Goal: Task Accomplishment & Management: Complete application form

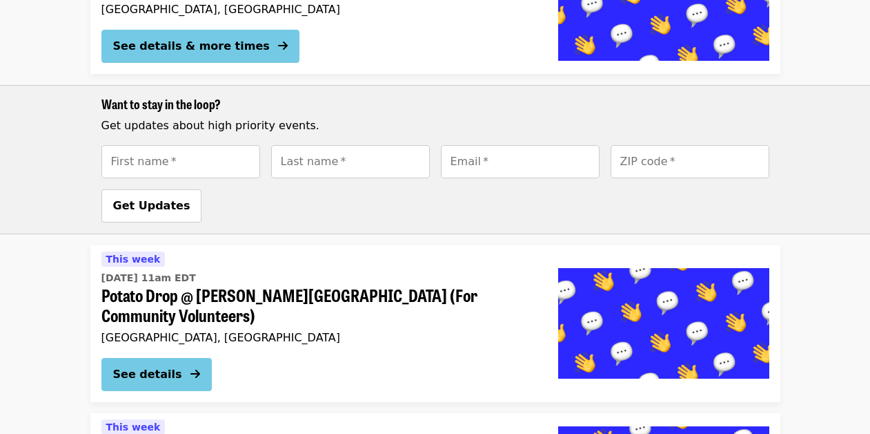
scroll to position [1962, 0]
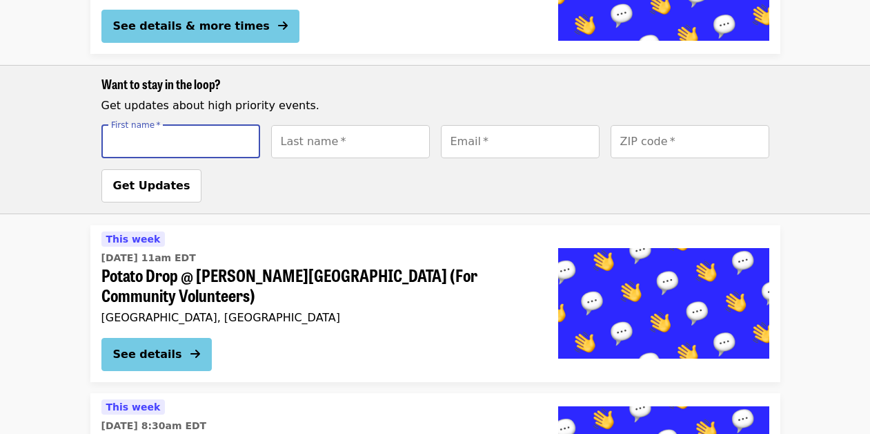
click at [199, 141] on input "First name   *" at bounding box center [180, 141] width 159 height 33
type input "*****"
type input "********"
type input "**********"
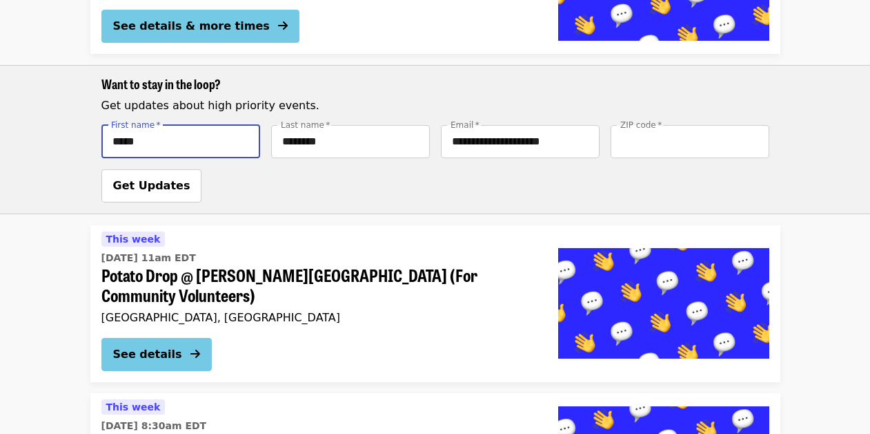
type input "*****"
click at [159, 185] on span "Get Updates" at bounding box center [151, 185] width 77 height 13
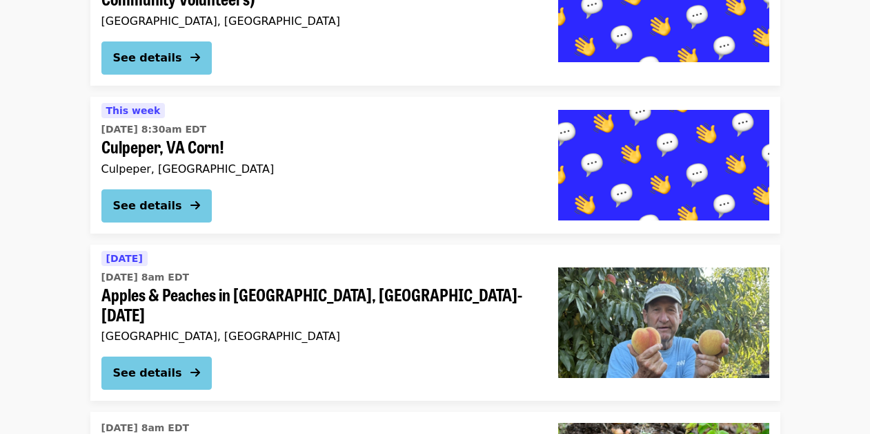
scroll to position [2171, 0]
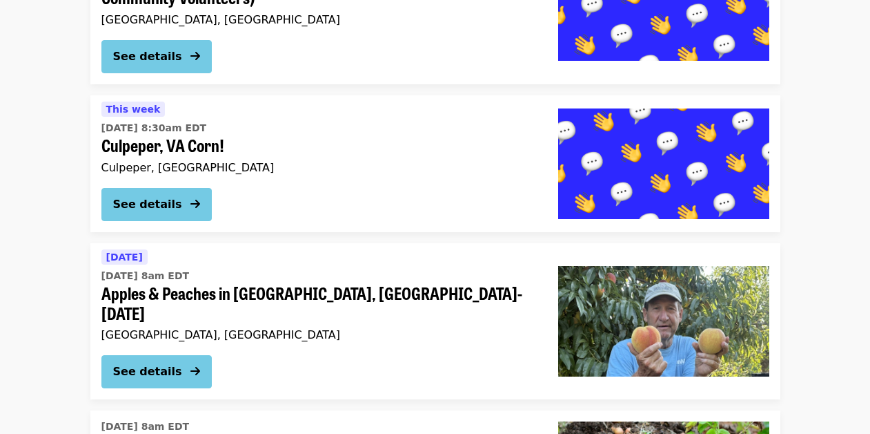
click at [186, 283] on span "Apples & Peaches in [GEOGRAPHIC_DATA], [GEOGRAPHIC_DATA]-[DATE]" at bounding box center [318, 303] width 435 height 40
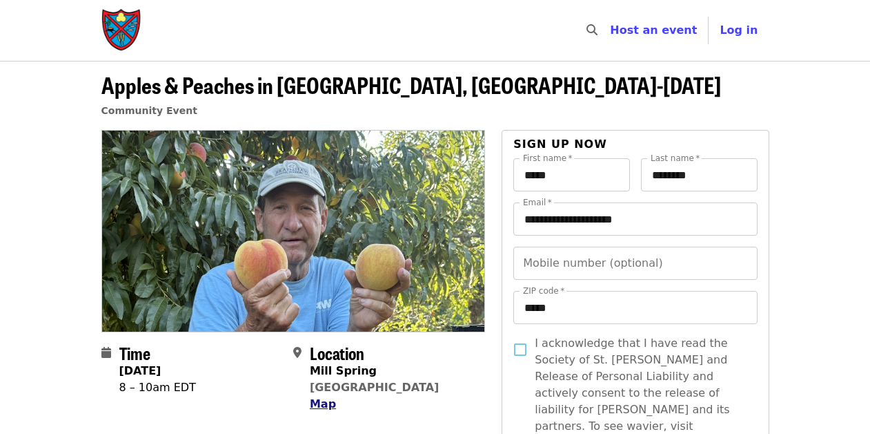
click at [324, 398] on span "Map" at bounding box center [323, 403] width 26 height 13
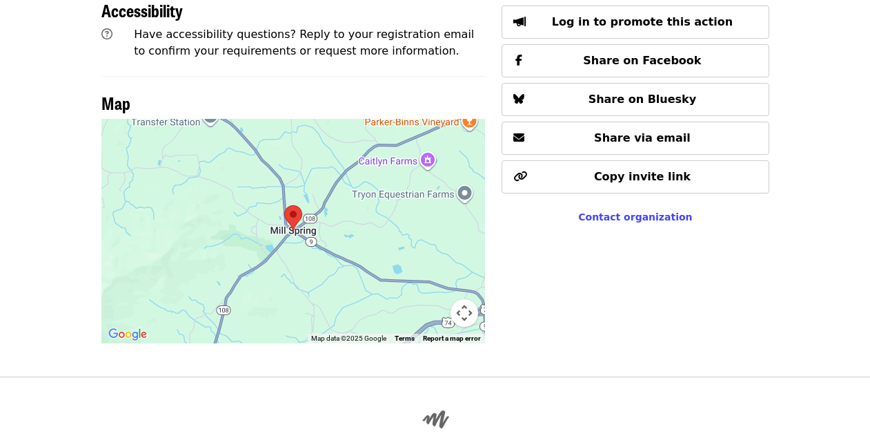
scroll to position [690, 0]
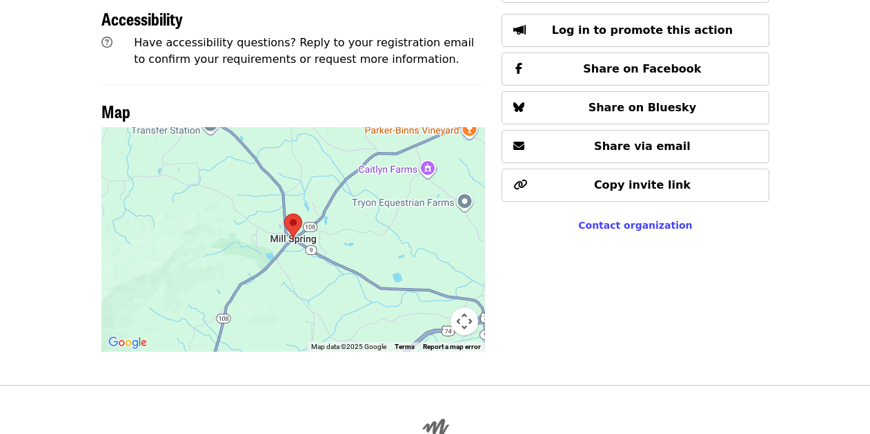
click at [295, 208] on div at bounding box center [293, 239] width 384 height 224
click at [284, 213] on area at bounding box center [284, 213] width 0 height 0
click at [468, 307] on button "Map camera controls" at bounding box center [465, 321] width 28 height 28
click at [436, 307] on button "Zoom out" at bounding box center [430, 321] width 28 height 28
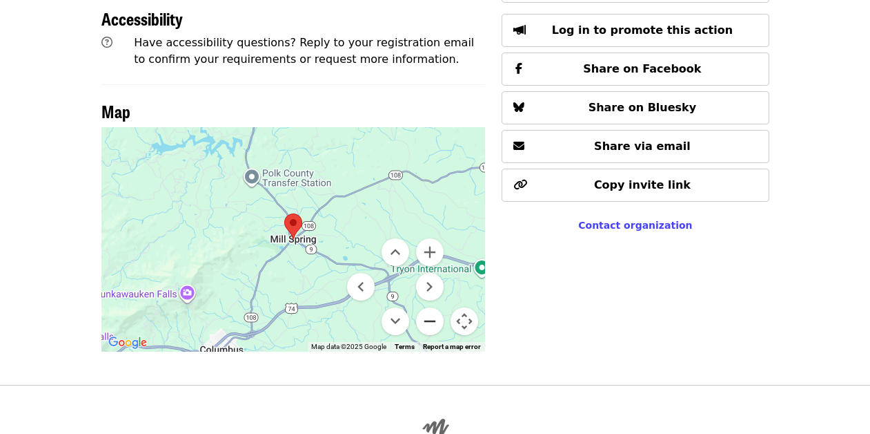
click at [436, 307] on button "Zoom out" at bounding box center [430, 321] width 28 height 28
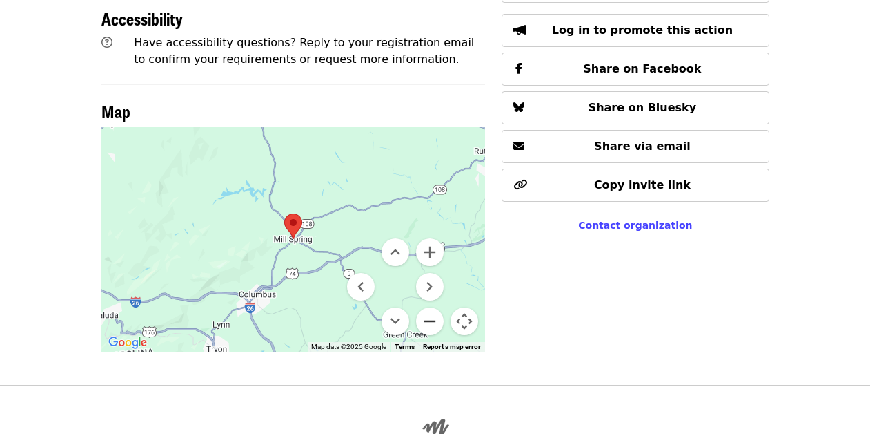
click at [436, 307] on button "Zoom out" at bounding box center [430, 321] width 28 height 28
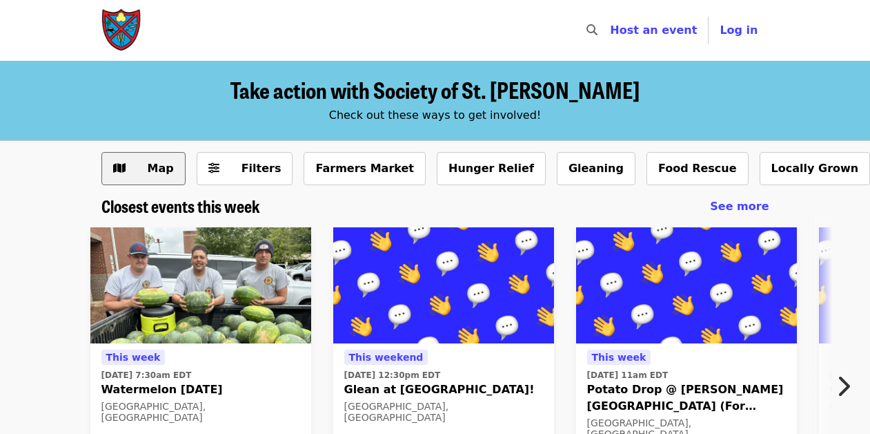
click at [155, 164] on span "Map" at bounding box center [161, 168] width 26 height 13
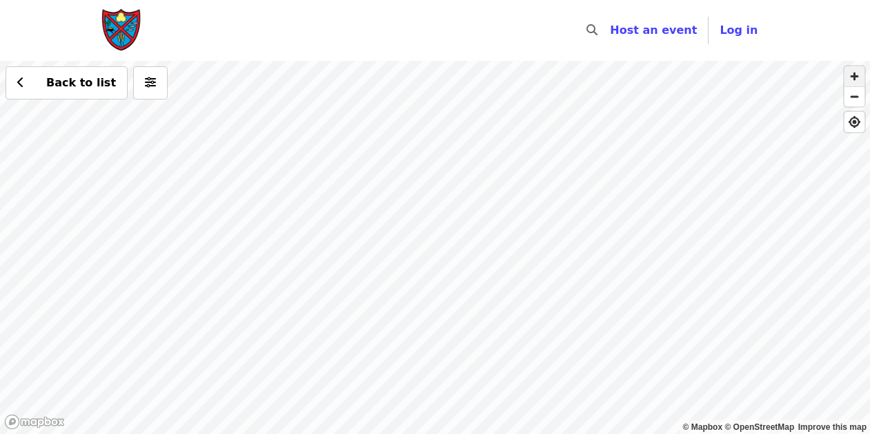
click at [856, 75] on span "button" at bounding box center [855, 76] width 20 height 20
drag, startPoint x: 733, startPoint y: 240, endPoint x: 621, endPoint y: 299, distance: 126.3
click at [621, 299] on div "Back to list" at bounding box center [435, 247] width 870 height 373
click at [855, 72] on span "button" at bounding box center [855, 76] width 20 height 20
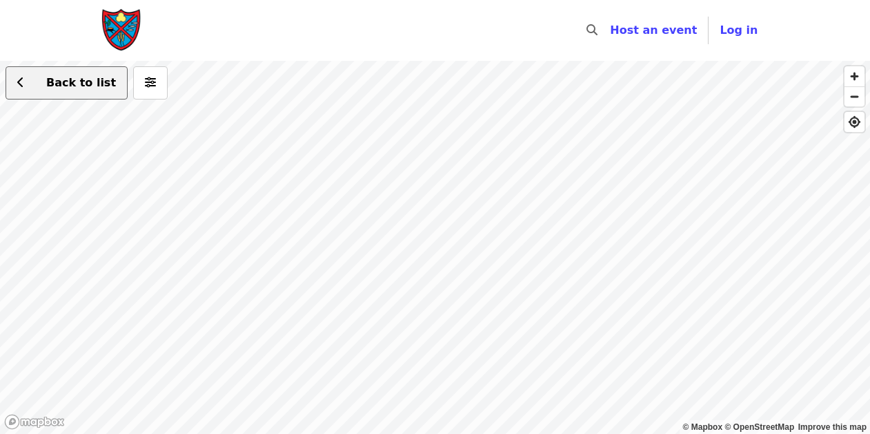
click at [57, 82] on span "Back to list" at bounding box center [81, 82] width 70 height 13
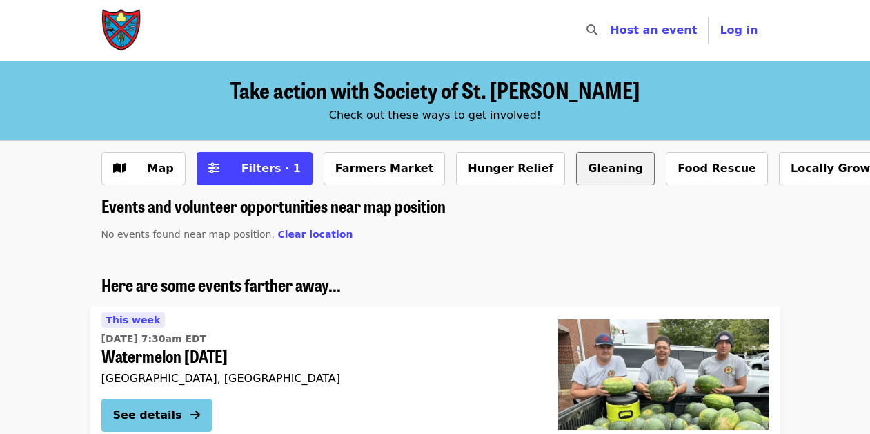
click at [576, 162] on button "Gleaning" at bounding box center [615, 168] width 79 height 33
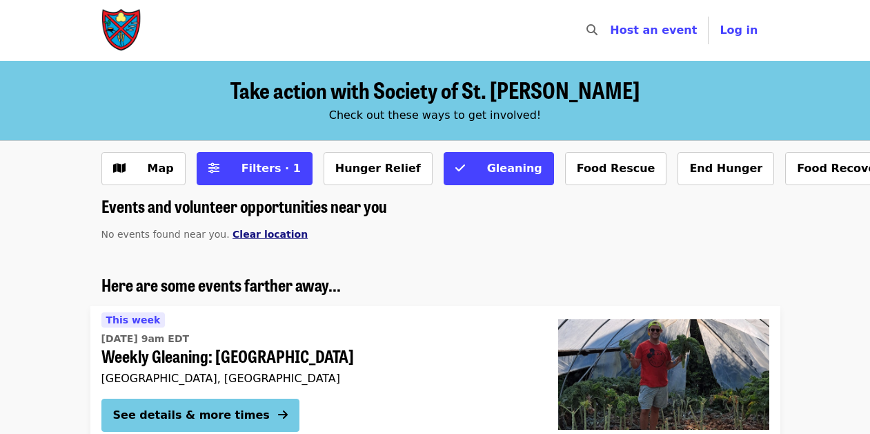
click at [250, 233] on span "Clear location" at bounding box center [270, 233] width 75 height 11
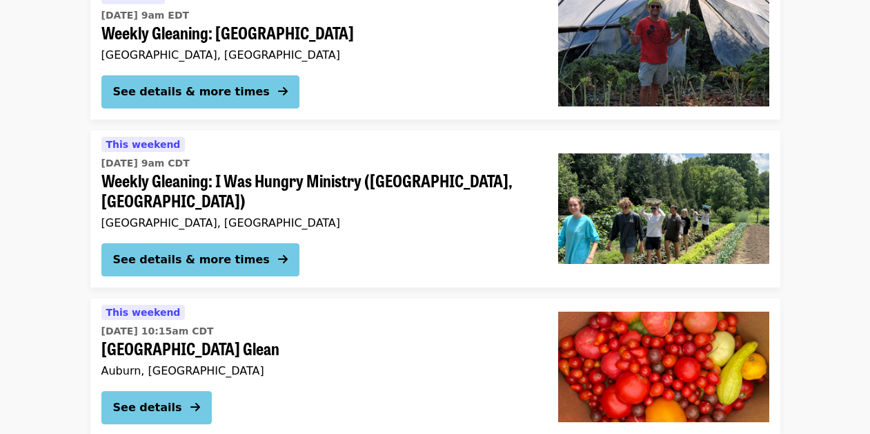
scroll to position [248, 0]
